Goal: Information Seeking & Learning: Learn about a topic

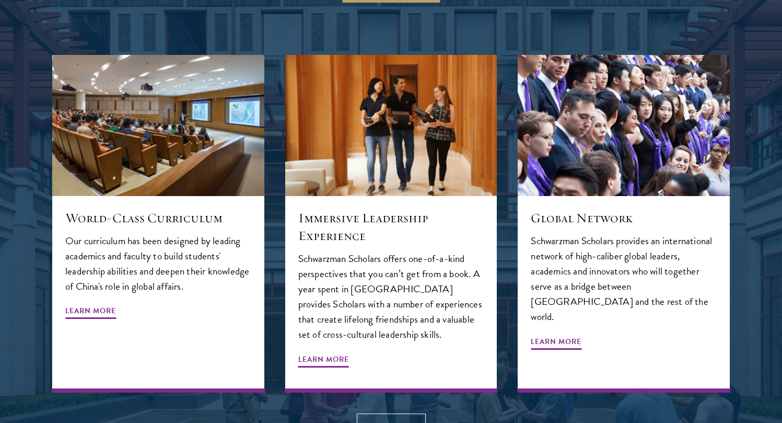
scroll to position [1119, 0]
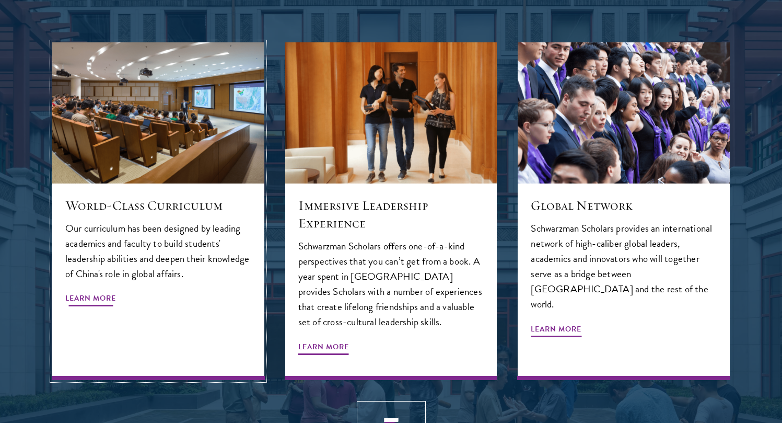
click at [96, 291] on span "Learn More" at bounding box center [90, 299] width 51 height 16
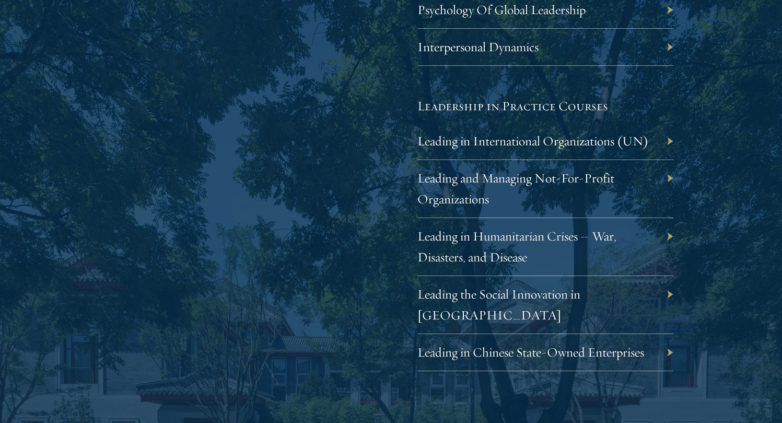
scroll to position [2177, 0]
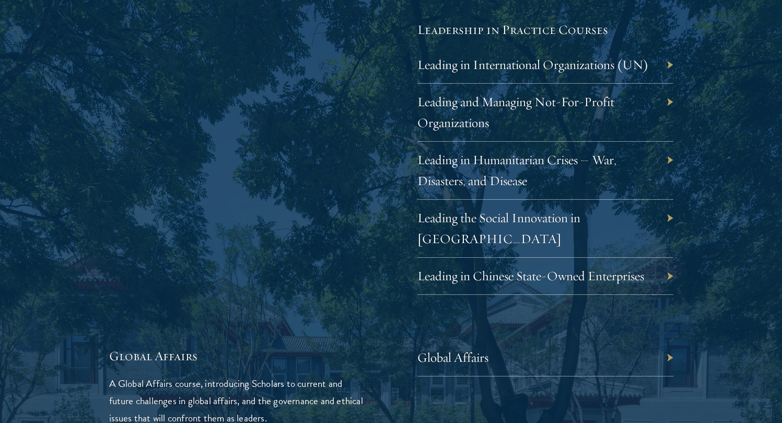
click at [670, 65] on div "Leading in International Organizations (UN)" at bounding box center [545, 64] width 256 height 37
click at [619, 73] on link "Leading in International Organizations (UN)" at bounding box center [540, 64] width 231 height 16
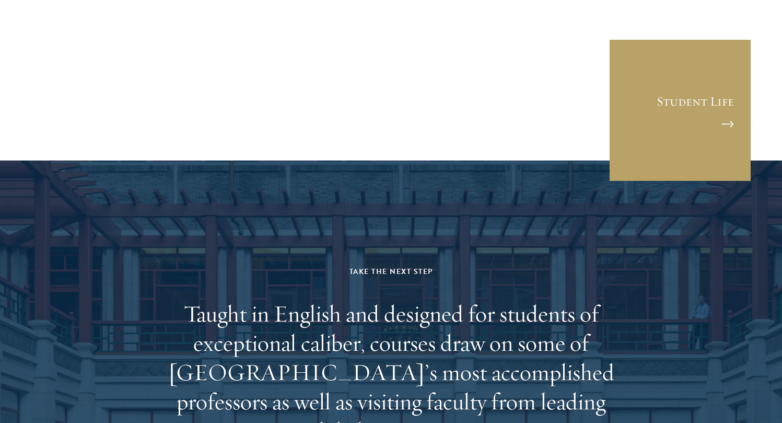
scroll to position [6031, 0]
